Goal: Task Accomplishment & Management: Use online tool/utility

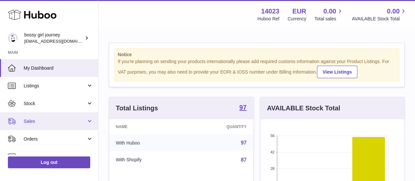
scroll to position [23, 0]
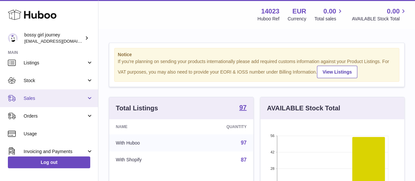
click at [56, 99] on span "Sales" at bounding box center [55, 98] width 63 height 6
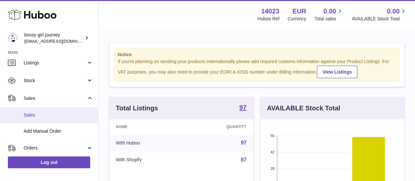
click at [56, 112] on span "Sales" at bounding box center [58, 115] width 69 height 6
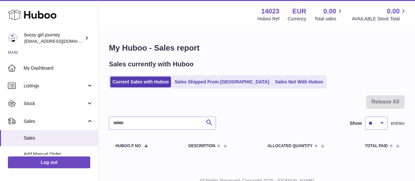
scroll to position [25, 0]
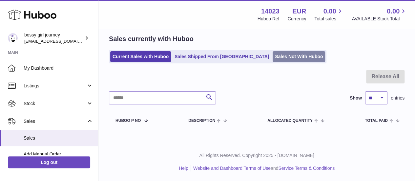
click at [272, 54] on link "Sales Not With Huboo" at bounding box center [298, 56] width 52 height 11
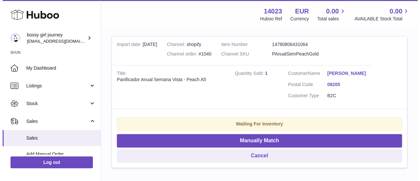
scroll to position [145, 0]
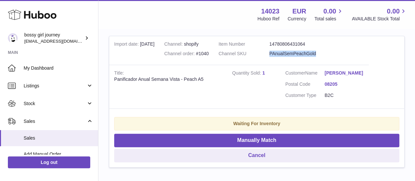
drag, startPoint x: 288, startPoint y: 59, endPoint x: 280, endPoint y: 53, distance: 9.9
click at [280, 53] on dl "Item Number 14780806431064 Channel SKU PAnualSemPeachGold" at bounding box center [269, 50] width 102 height 19
copy dl "PAnualSemPeachGold"
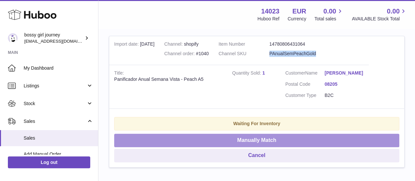
click at [256, 147] on button "Manually Match" at bounding box center [256, 139] width 285 height 13
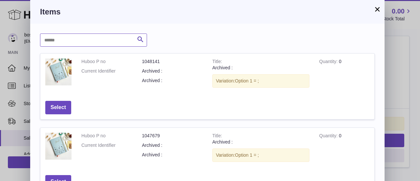
click at [123, 39] on input "text" at bounding box center [93, 39] width 107 height 13
paste input "**********"
type input "**********"
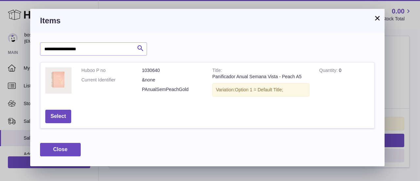
click at [377, 19] on button "×" at bounding box center [377, 18] width 8 height 8
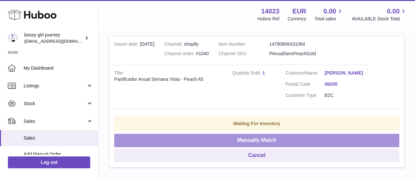
click at [275, 147] on button "Manually Match" at bounding box center [256, 139] width 285 height 13
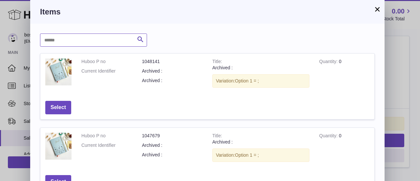
click at [115, 41] on input "text" at bounding box center [93, 39] width 107 height 13
type input "*****"
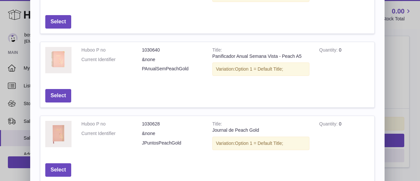
scroll to position [243, 0]
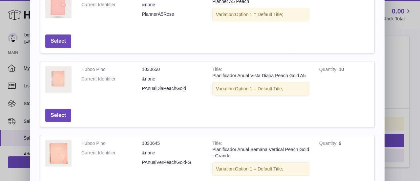
click at [332, 111] on tr "Huboo P no 1030650 Current Identifier &none PAnualDiaPeachGold Title Planificad…" at bounding box center [207, 94] width 334 height 66
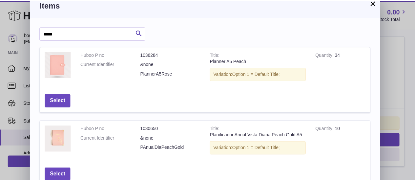
scroll to position [0, 0]
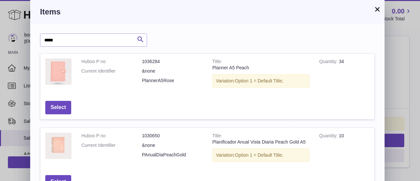
click at [376, 8] on button "×" at bounding box center [377, 9] width 8 height 8
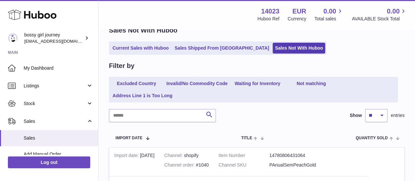
scroll to position [21, 0]
